Goal: Task Accomplishment & Management: Manage account settings

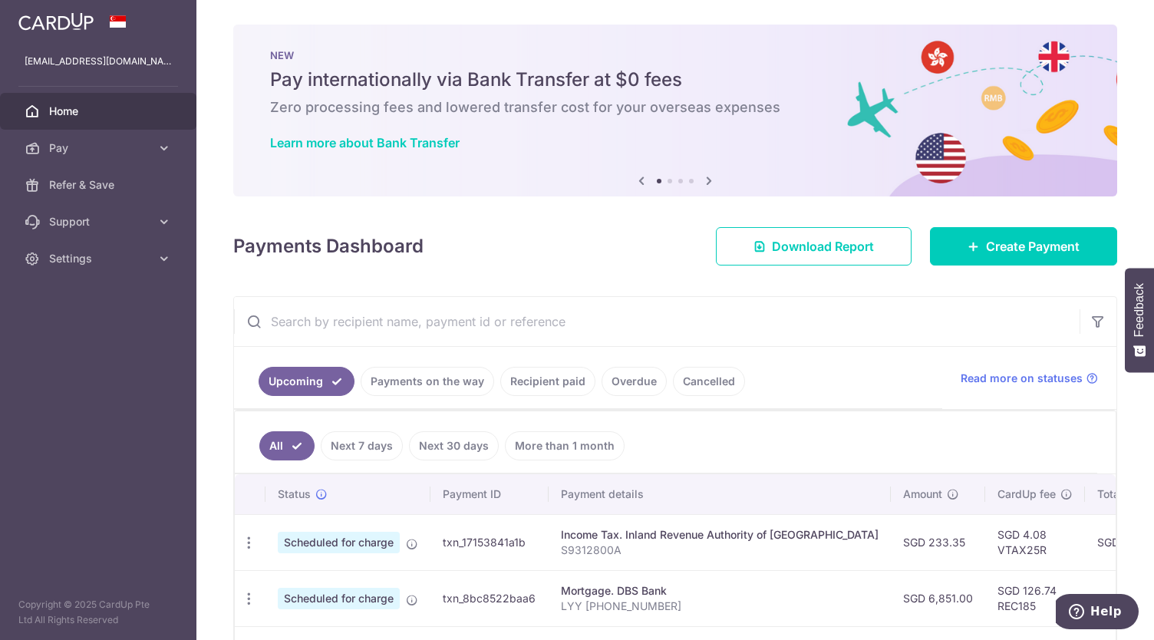
click at [532, 380] on link "Recipient paid" at bounding box center [547, 381] width 95 height 29
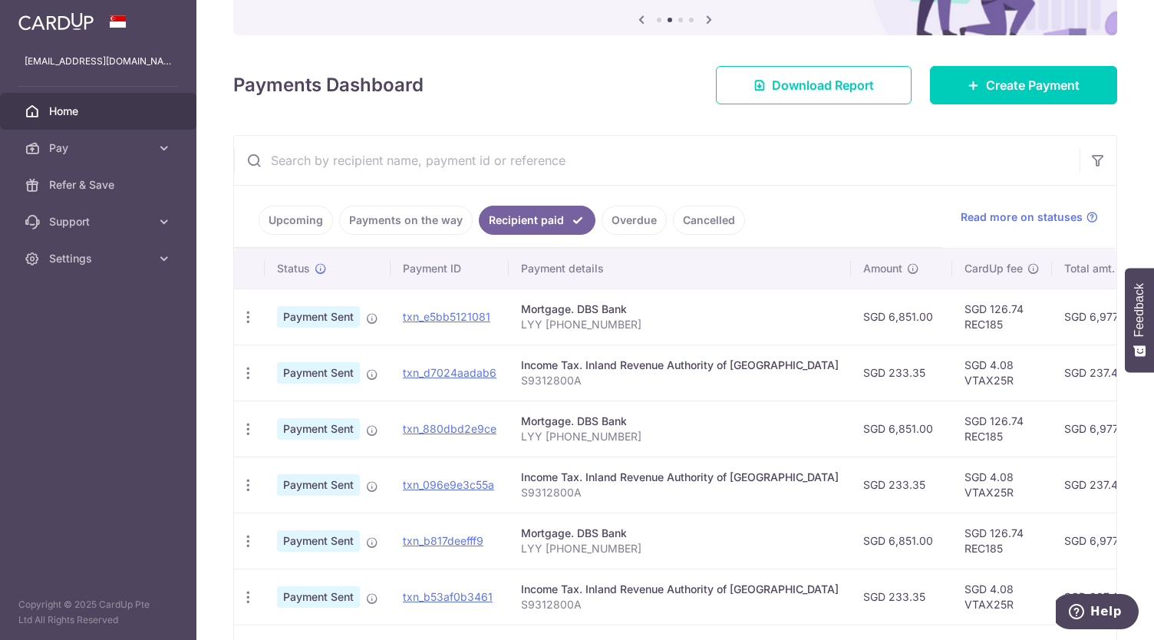
scroll to position [162, 0]
click at [320, 219] on link "Upcoming" at bounding box center [296, 219] width 74 height 29
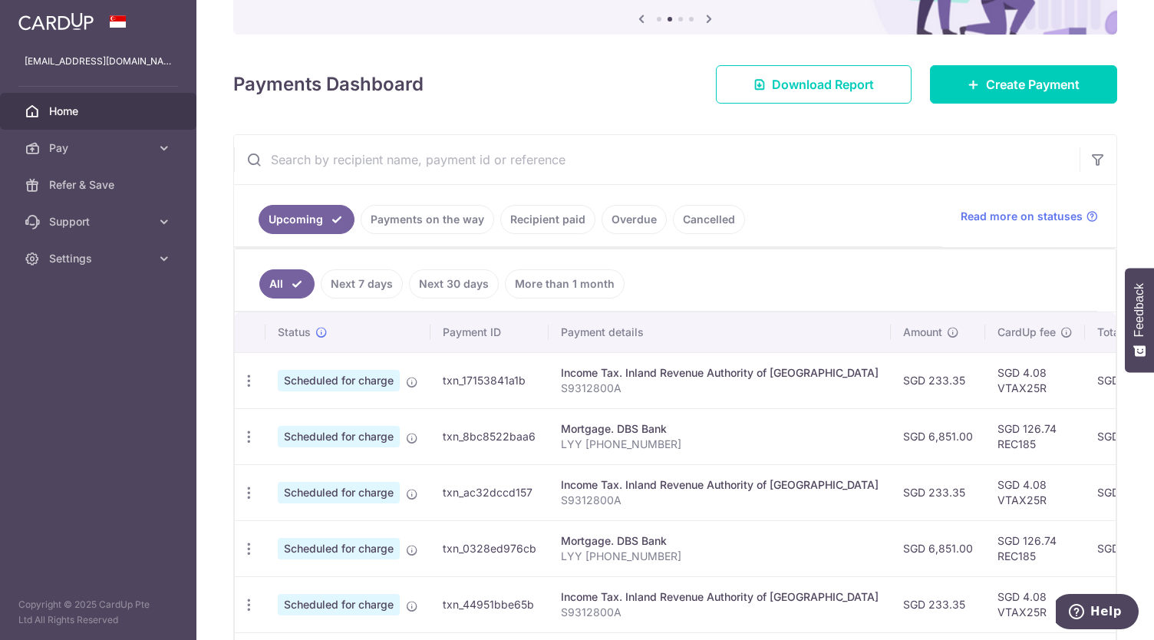
click at [398, 282] on link "Next 7 days" at bounding box center [362, 283] width 82 height 29
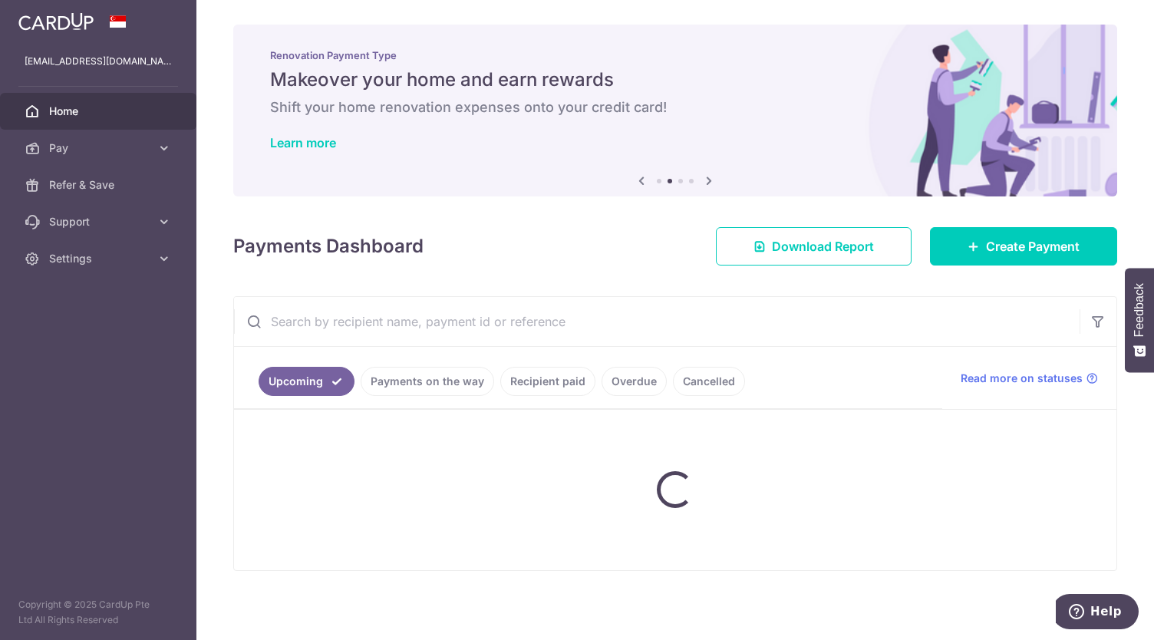
scroll to position [9, 0]
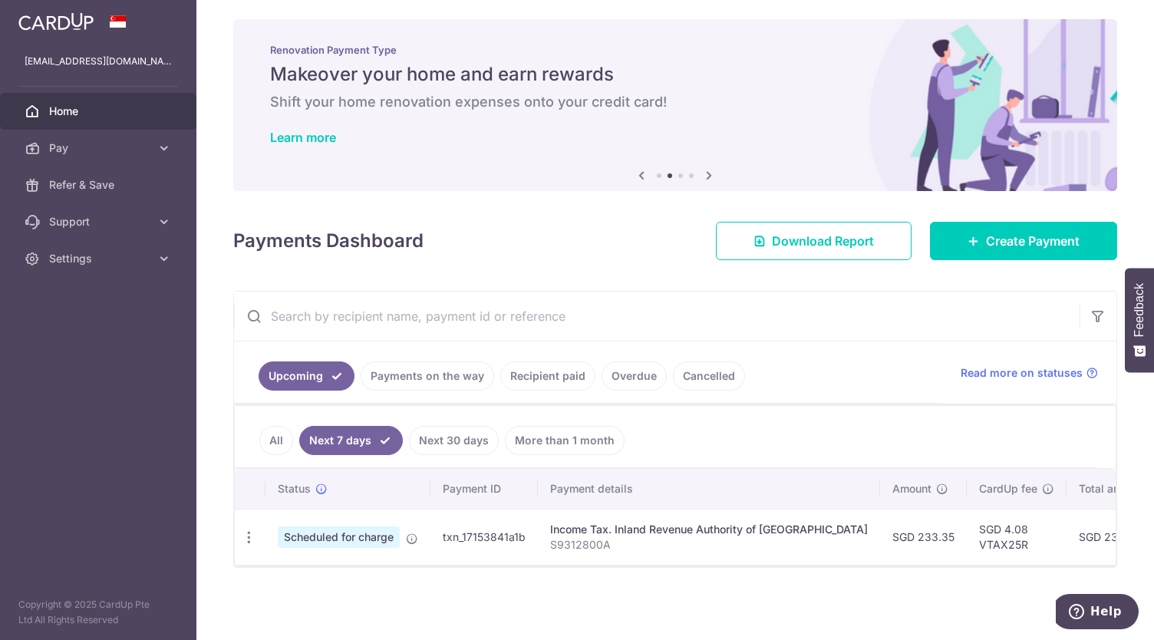
click at [420, 363] on link "Payments on the way" at bounding box center [427, 375] width 133 height 29
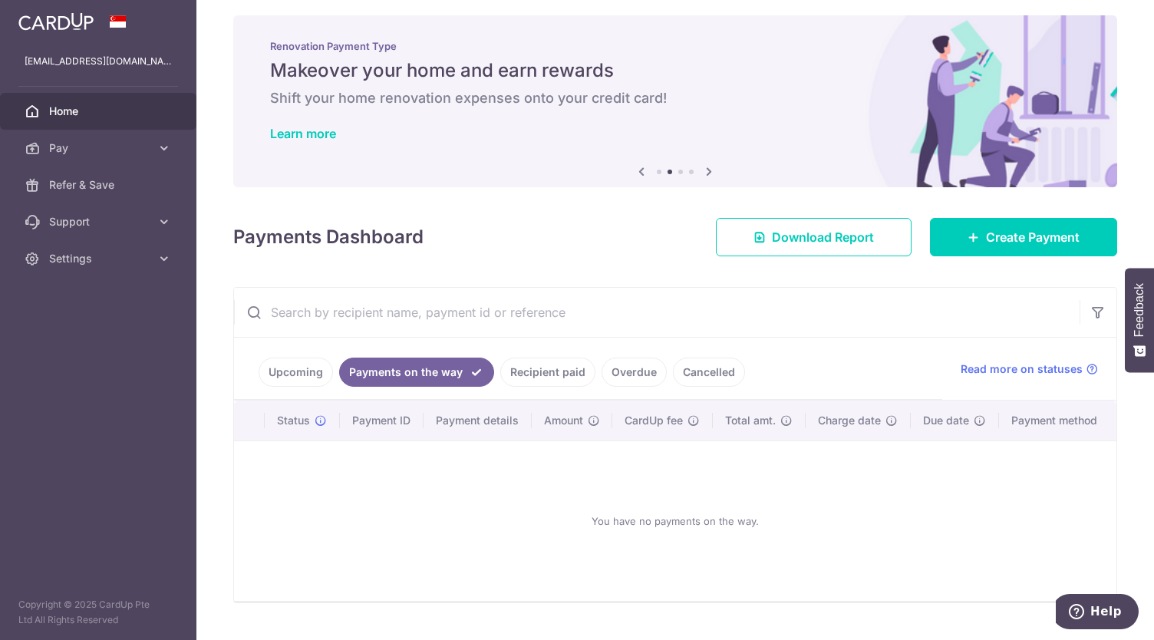
scroll to position [41, 0]
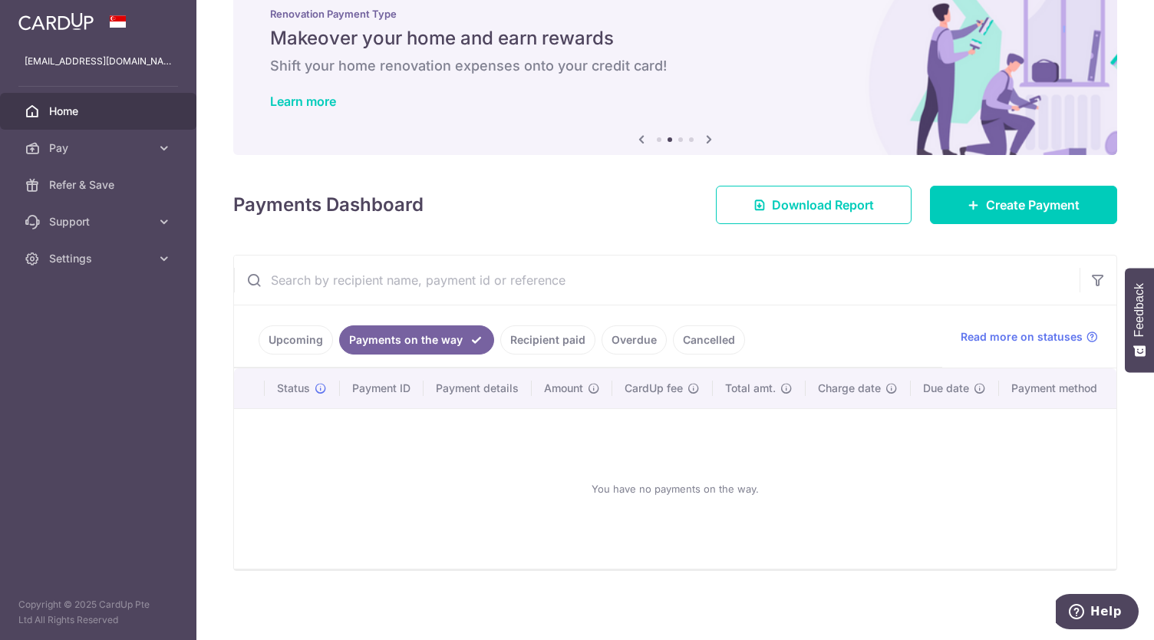
click at [624, 326] on link "Overdue" at bounding box center [633, 339] width 65 height 29
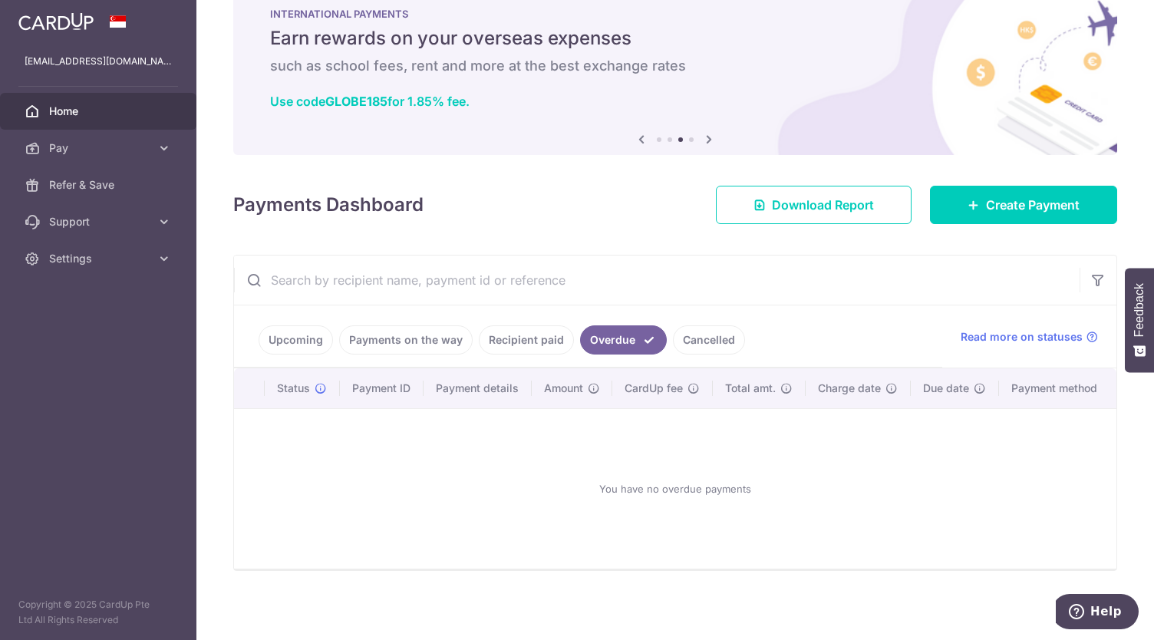
click at [681, 341] on link "Cancelled" at bounding box center [709, 339] width 72 height 29
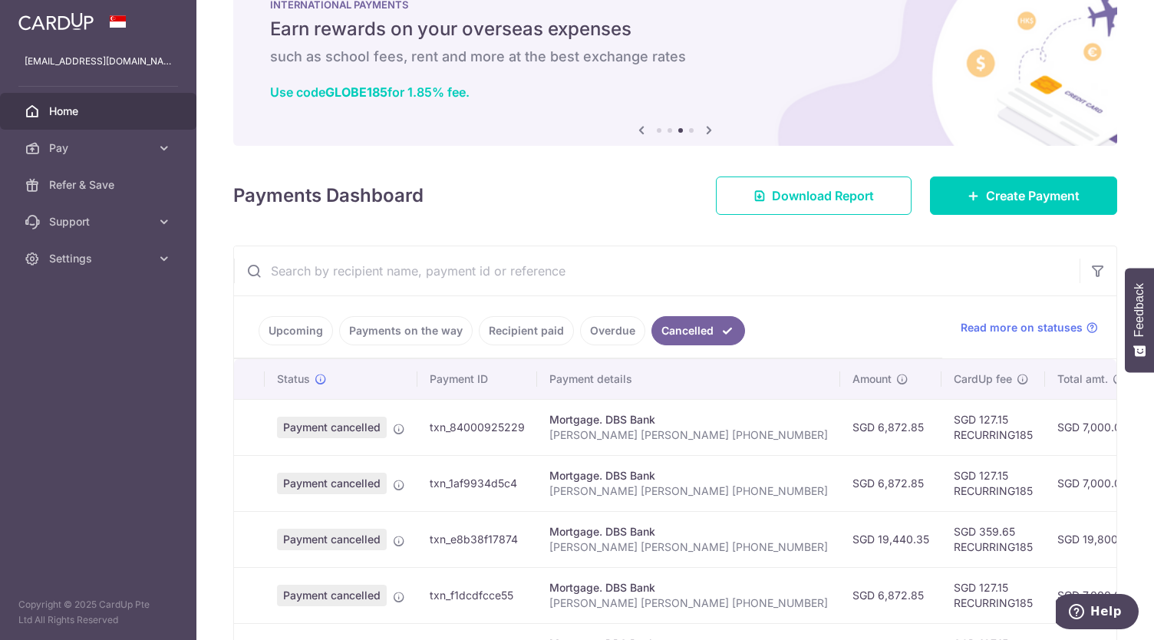
scroll to position [50, 0]
click at [295, 317] on link "Upcoming" at bounding box center [296, 331] width 74 height 29
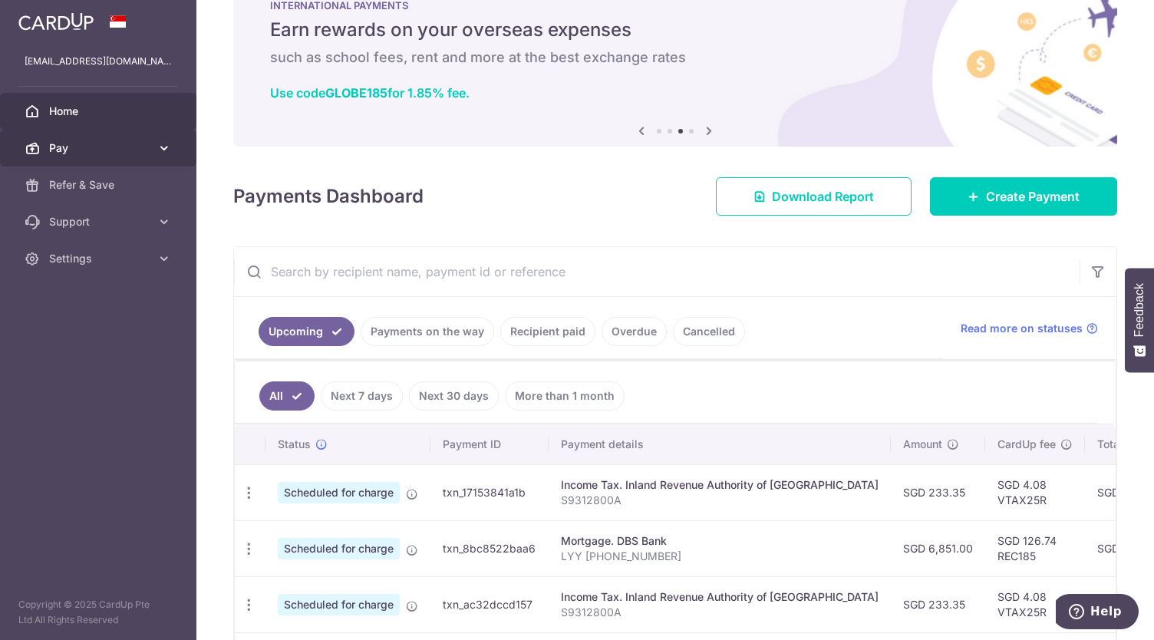
click at [97, 153] on span "Pay" at bounding box center [99, 147] width 101 height 15
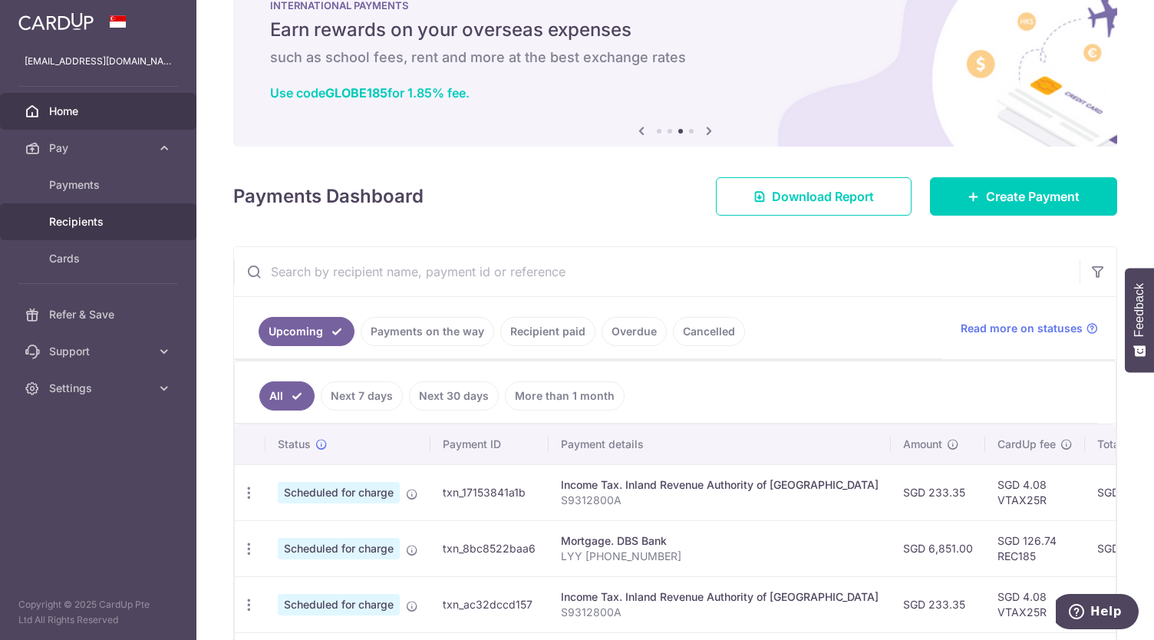
click at [88, 217] on span "Recipients" at bounding box center [99, 221] width 101 height 15
